Goal: Task Accomplishment & Management: Use online tool/utility

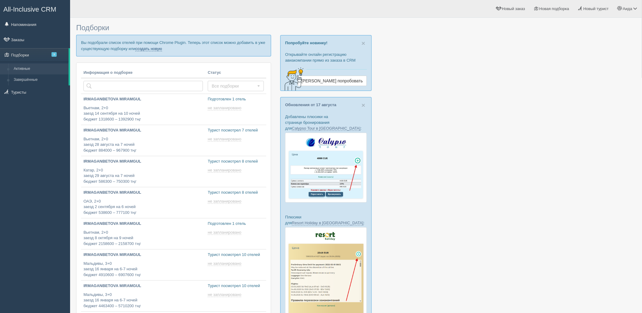
click at [153, 47] on link "создать новую" at bounding box center [148, 48] width 27 height 5
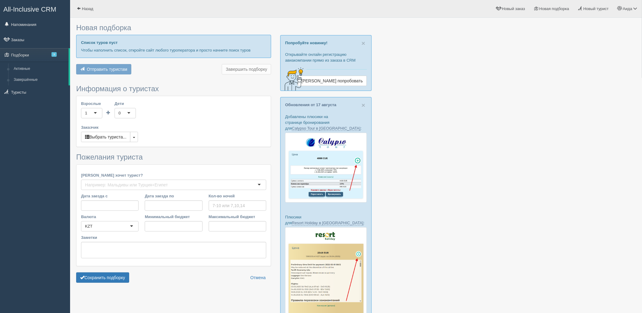
type input "7"
type input "966100"
type input "986400"
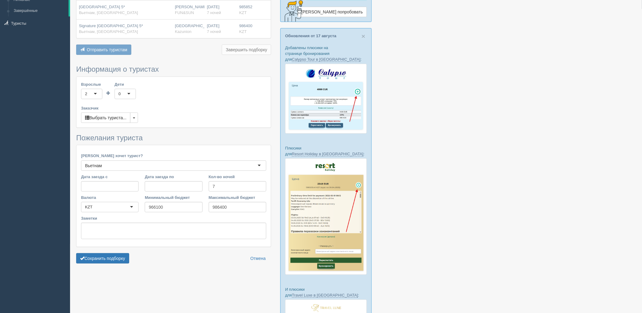
scroll to position [100, 0]
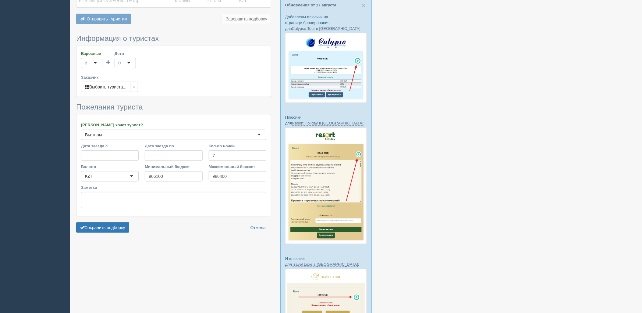
click at [118, 233] on form "Информация о туристах Взрослые 2 2 1 2 3 4 5 6 7 8 9 10 11 12 13 14 15 16 17 18…" at bounding box center [173, 134] width 195 height 201
click at [119, 232] on button "Сохранить подборку" at bounding box center [102, 227] width 53 height 10
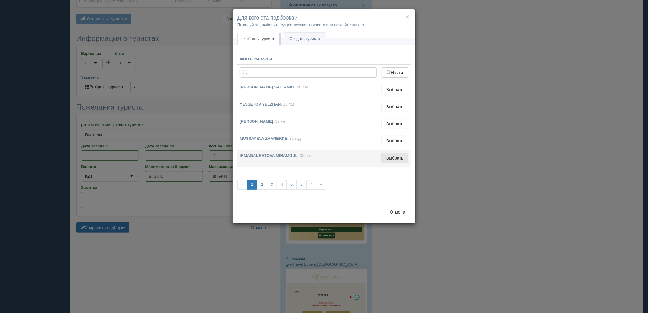
click at [389, 156] on button "Выбрать" at bounding box center [394, 158] width 27 height 10
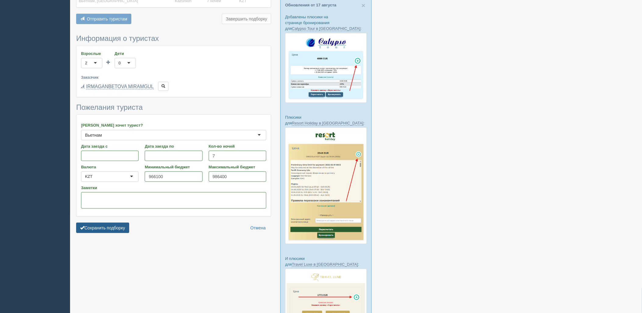
click at [126, 231] on button "Сохранить подборку" at bounding box center [102, 228] width 53 height 10
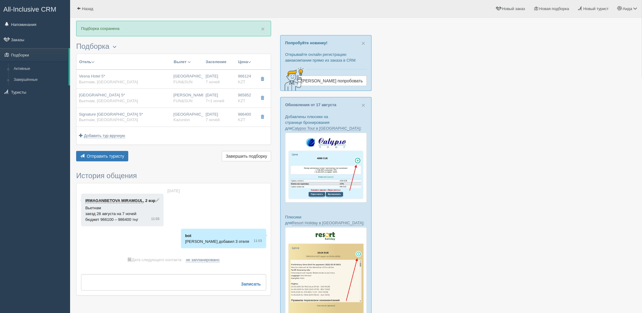
click at [98, 150] on div "Отель Разделить отели... Вылет Выезд Авиа Автобус Заселение Цена Дешёвые вначале" at bounding box center [173, 108] width 195 height 109
click at [102, 154] on span "Отправить туристу" at bounding box center [106, 156] width 38 height 5
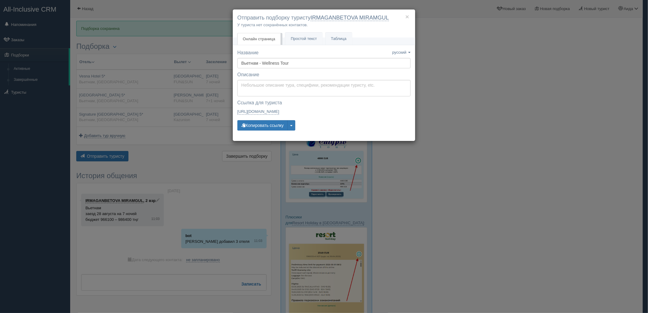
click at [277, 132] on div "Название Название сохранено русский english eesti latviešu polski українська ру…" at bounding box center [323, 92] width 173 height 87
click at [276, 125] on button "Копировать ссылку" at bounding box center [262, 125] width 50 height 10
